Goal: Transaction & Acquisition: Subscribe to service/newsletter

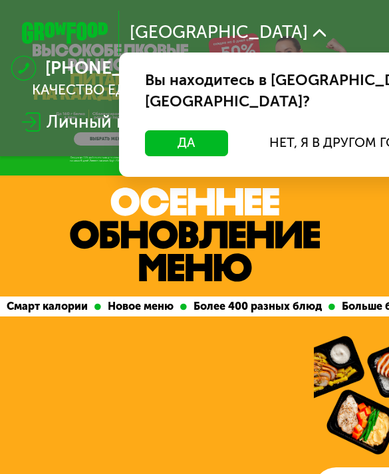
scroll to position [2, 0]
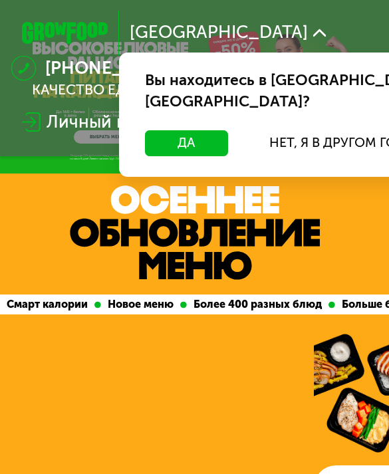
click at [285, 133] on button "Нет, я в другом городе" at bounding box center [351, 143] width 228 height 26
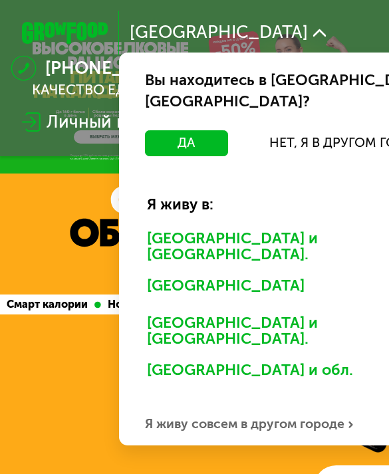
click at [270, 402] on div "Я живу совсем в другом городе" at bounding box center [305, 423] width 372 height 43
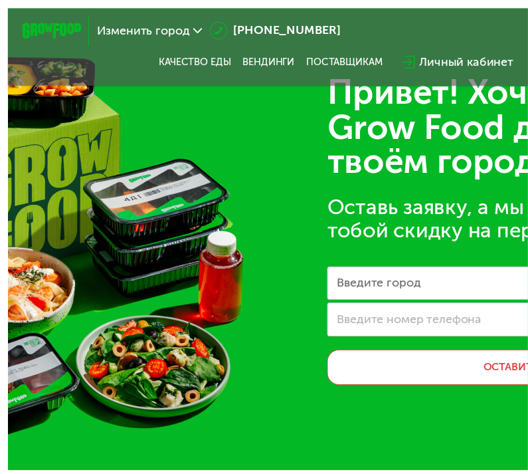
scroll to position [0, 0]
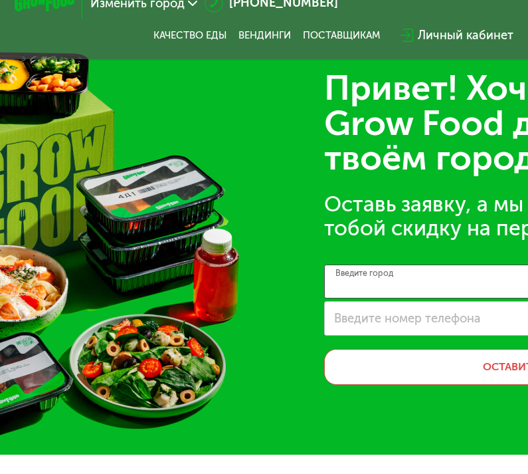
click at [388, 288] on input "Введите город" at bounding box center [531, 301] width 415 height 34
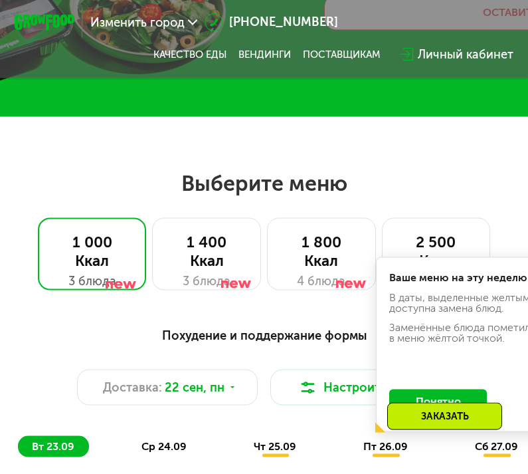
scroll to position [374, 0]
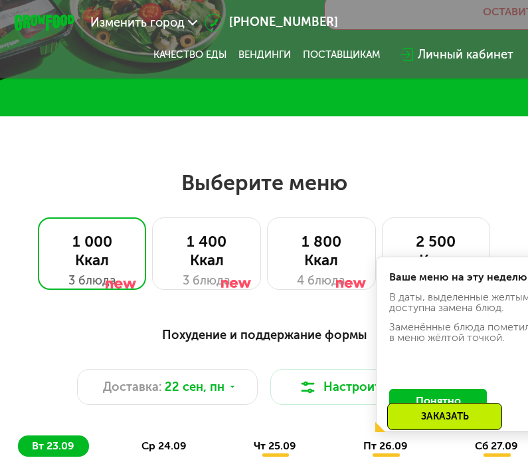
click at [132, 241] on div at bounding box center [121, 263] width 30 height 72
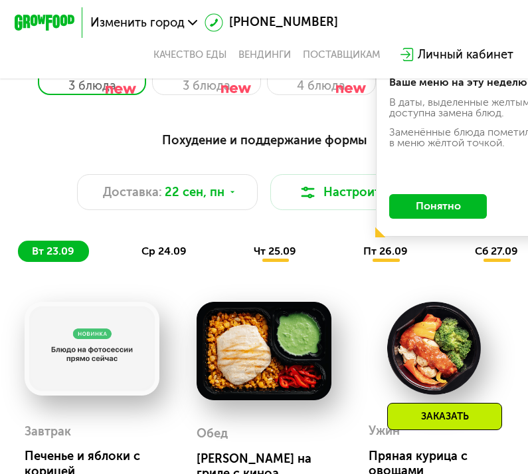
scroll to position [566, 0]
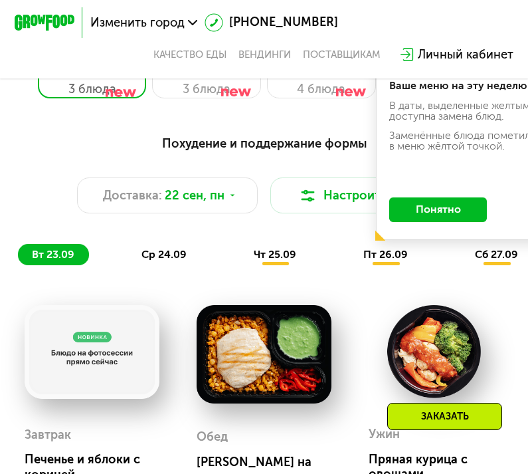
click at [345, 145] on div "Похудение и поддержание формы" at bounding box center [264, 143] width 493 height 19
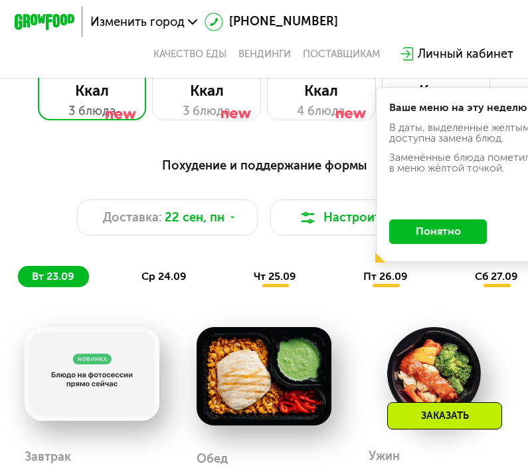
click at [343, 224] on button "Настроить меню" at bounding box center [361, 218] width 181 height 37
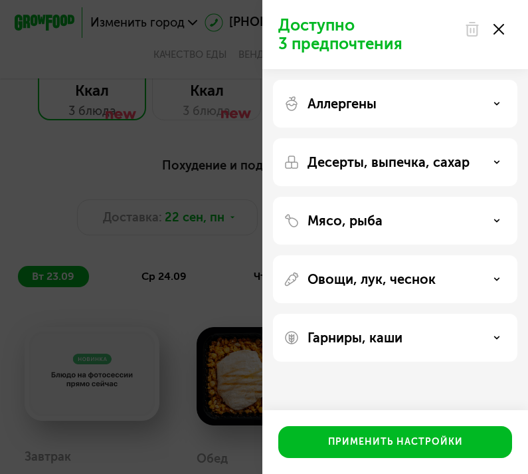
click at [388, 106] on div "Аллергены" at bounding box center [395, 104] width 223 height 16
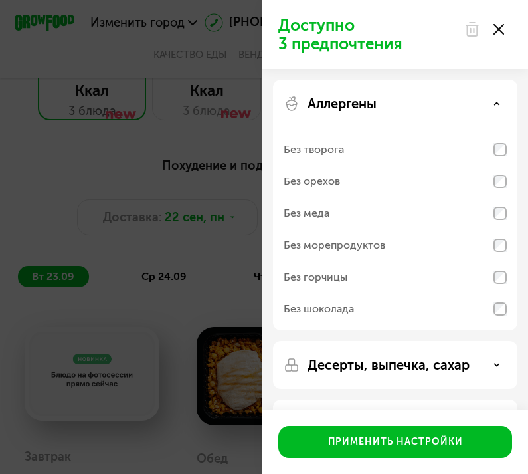
click at [388, 106] on div "Аллергены" at bounding box center [395, 104] width 223 height 16
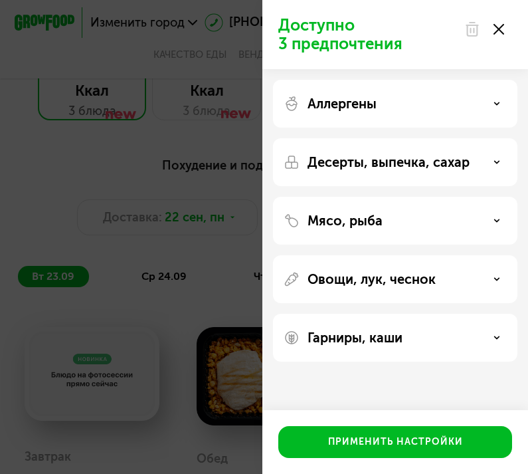
click at [388, 227] on div "Мясо, рыба" at bounding box center [395, 221] width 223 height 16
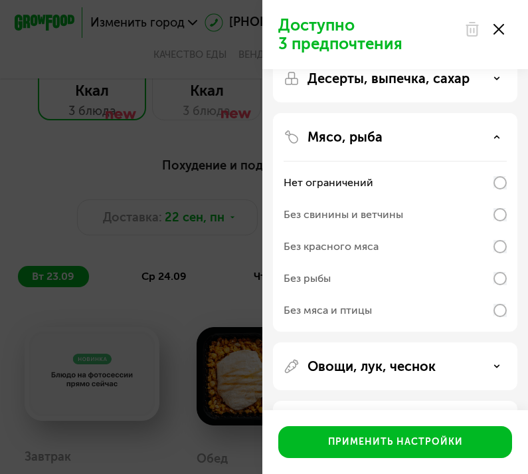
scroll to position [84, 0]
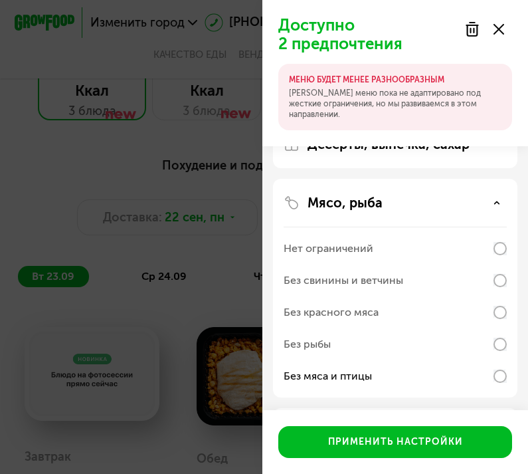
click at [388, 354] on div "Без рыбы" at bounding box center [395, 344] width 223 height 32
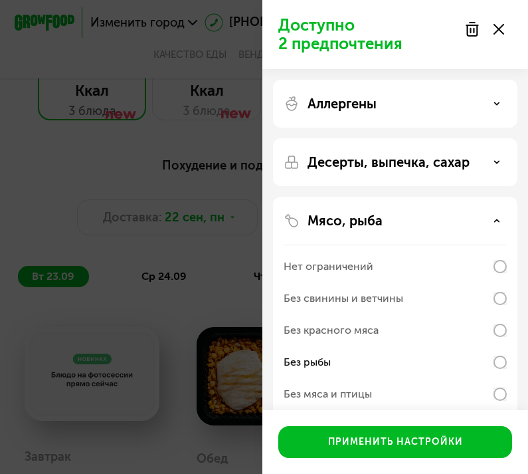
scroll to position [0, 0]
click at [388, 103] on div "Аллергены" at bounding box center [395, 104] width 223 height 16
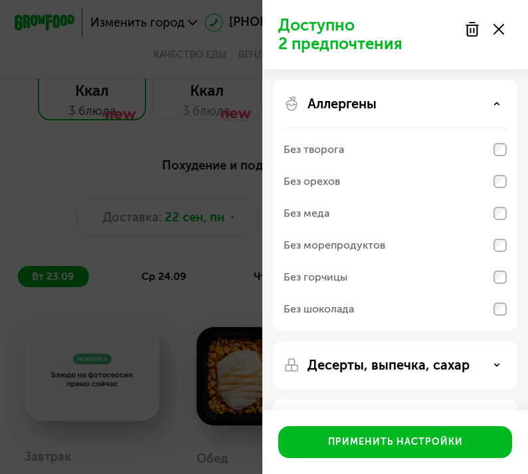
click at [388, 91] on div "Аллергены Без творога Без орехов Без меда Без морепродуктов Без горчицы Без шок…" at bounding box center [395, 205] width 245 height 251
click at [388, 102] on div "Аллергены" at bounding box center [395, 104] width 223 height 16
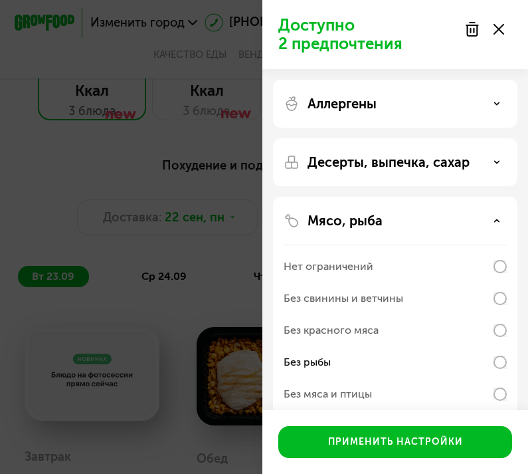
click at [388, 110] on div "Аллергены" at bounding box center [395, 104] width 223 height 16
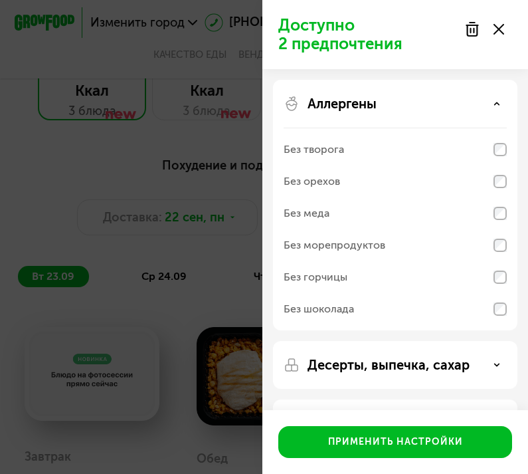
click at [388, 89] on div "Аллергены Без творога Без орехов Без меда Без морепродуктов Без горчицы Без шок…" at bounding box center [395, 205] width 245 height 251
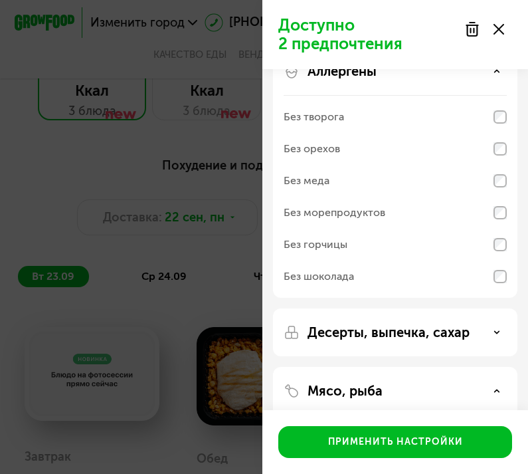
scroll to position [34, 0]
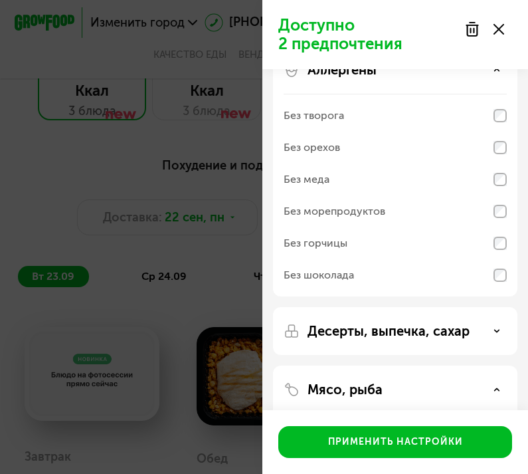
click at [388, 329] on p "Десерты, выпечка, сахар" at bounding box center [389, 331] width 162 height 16
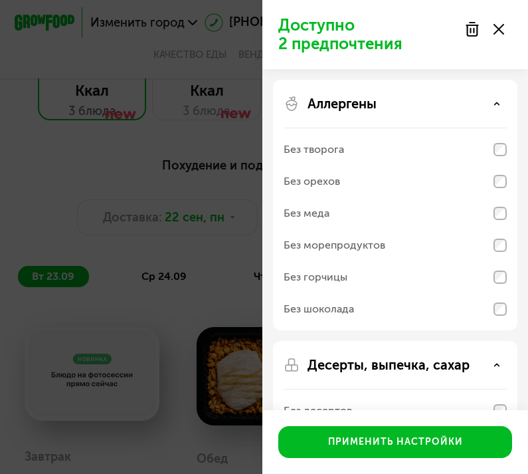
scroll to position [0, 0]
click at [388, 445] on div "Применить настройки" at bounding box center [395, 441] width 135 height 13
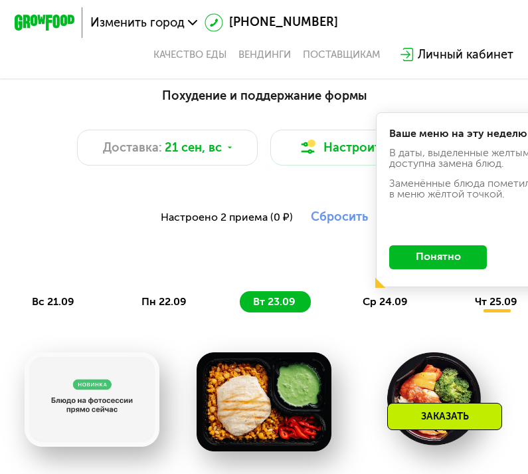
scroll to position [613, 0]
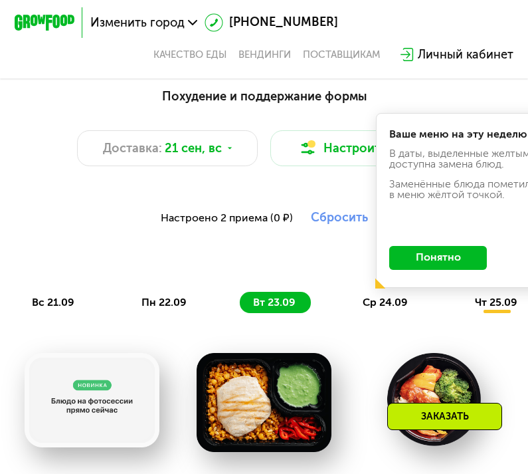
click at [329, 152] on button "Настроить меню" at bounding box center [361, 148] width 181 height 37
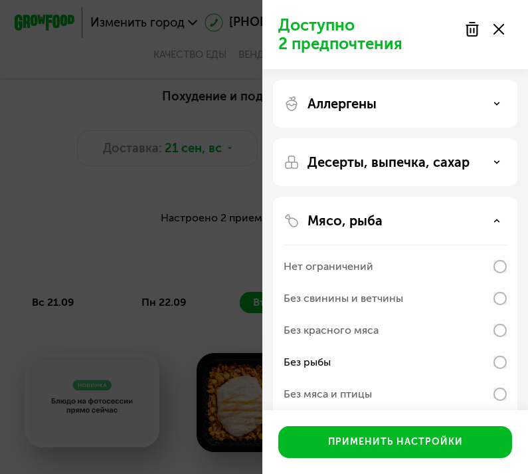
click at [388, 397] on div "Без мяса и птицы" at bounding box center [395, 394] width 223 height 32
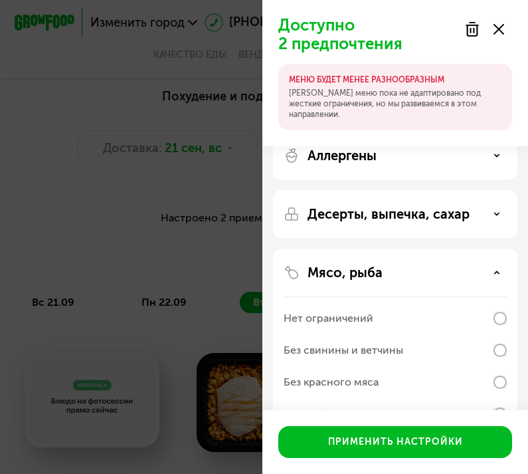
scroll to position [6, 0]
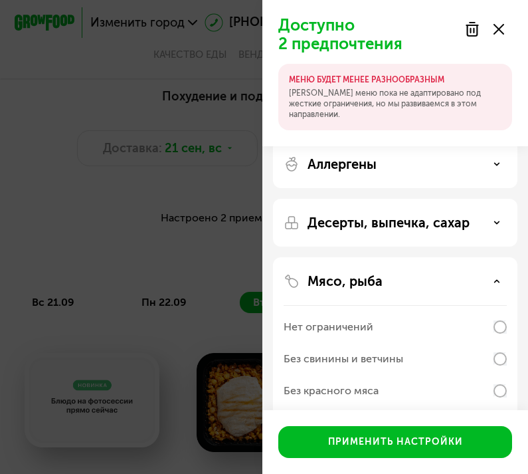
click at [388, 443] on div "Применить настройки" at bounding box center [395, 441] width 135 height 13
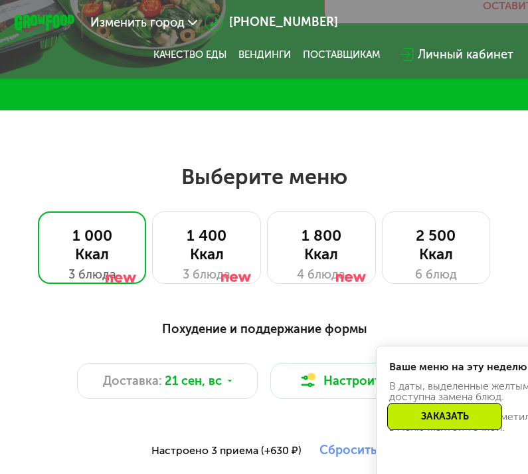
scroll to position [380, 0]
